Goal: Task Accomplishment & Management: Use online tool/utility

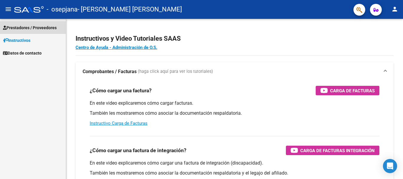
click at [41, 28] on span "Prestadores / Proveedores" at bounding box center [30, 28] width 54 height 6
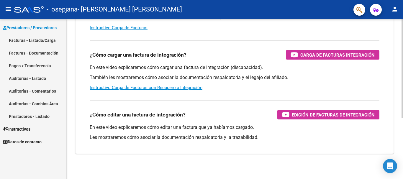
scroll to position [99, 0]
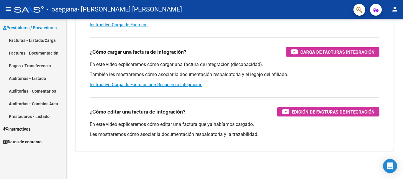
click at [43, 27] on span "Prestadores / Proveedores" at bounding box center [30, 28] width 54 height 6
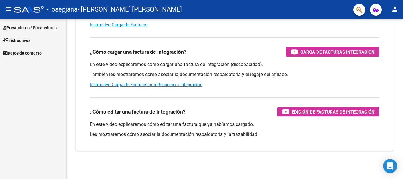
click at [43, 27] on span "Prestadores / Proveedores" at bounding box center [30, 28] width 54 height 6
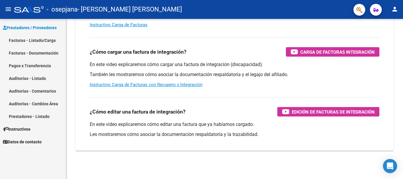
click at [42, 40] on link "Facturas - Listado/Carga" at bounding box center [33, 40] width 66 height 13
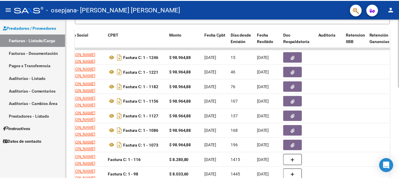
scroll to position [155, 0]
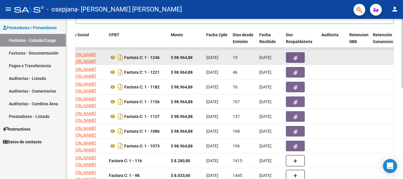
click at [297, 59] on icon "button" at bounding box center [296, 58] width 4 height 4
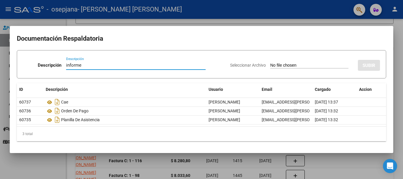
type input "informe"
click at [283, 64] on input "Seleccionar Archivo" at bounding box center [310, 66] width 78 height 6
type input "C:\fakepath\Informe [PERSON_NAME].pdf"
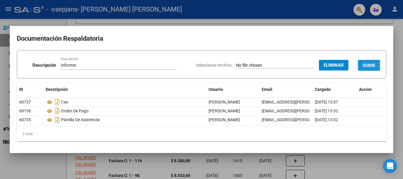
click at [373, 68] on span "SUBIR" at bounding box center [369, 65] width 13 height 5
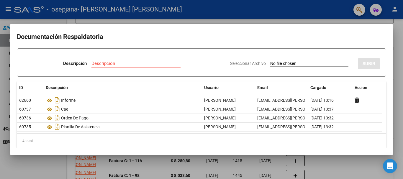
click at [283, 21] on div at bounding box center [201, 89] width 403 height 179
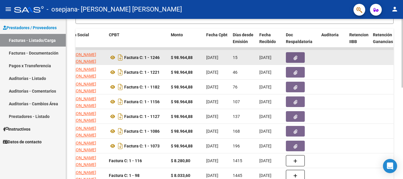
click at [295, 58] on icon "button" at bounding box center [296, 58] width 4 height 4
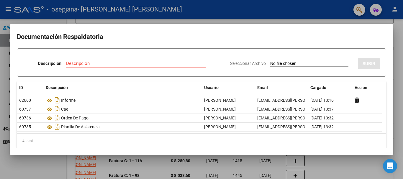
click at [219, 11] on div at bounding box center [201, 89] width 403 height 179
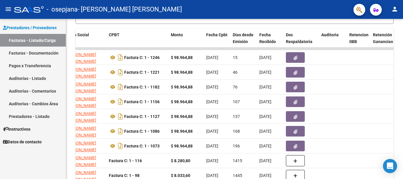
click at [395, 10] on mat-icon "person" at bounding box center [395, 9] width 7 height 7
click at [382, 39] on button "exit_to_app Salir" at bounding box center [383, 39] width 36 height 14
